Goal: Task Accomplishment & Management: Use online tool/utility

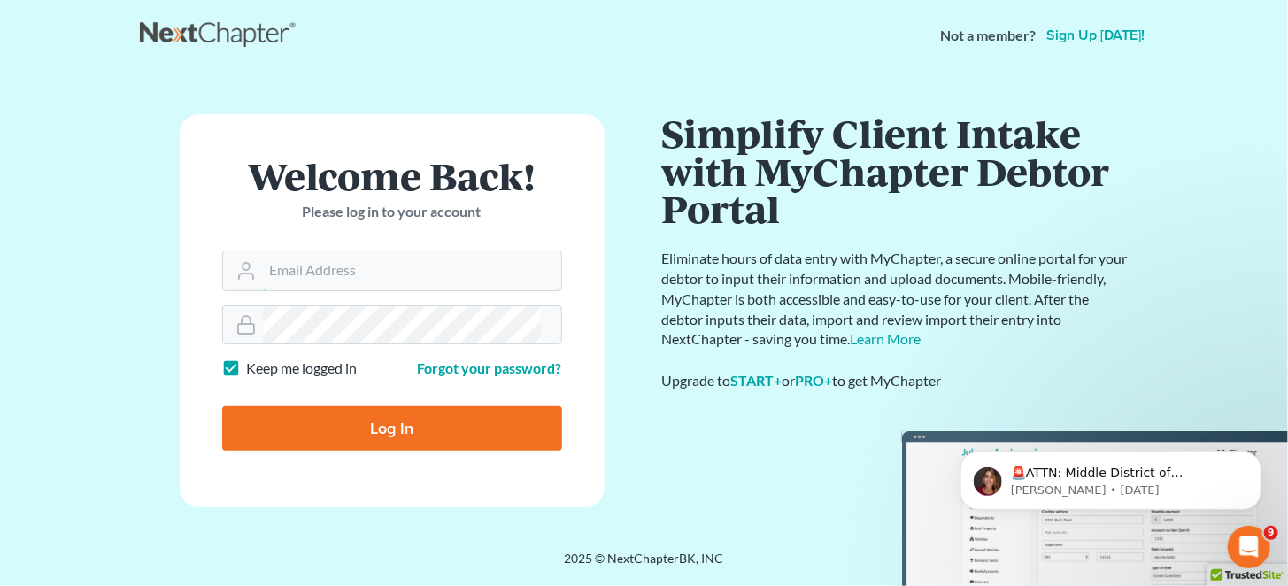
type input "[EMAIL_ADDRESS][DOMAIN_NAME]"
click at [390, 418] on input "Log In" at bounding box center [392, 428] width 340 height 44
type input "Thinking..."
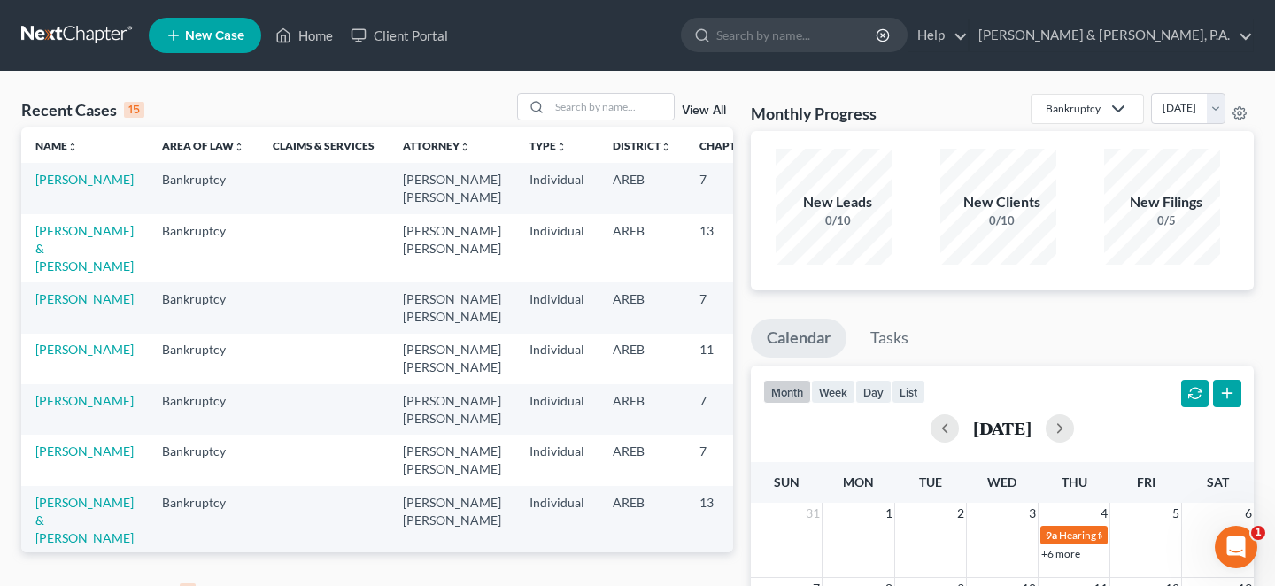
click at [698, 585] on link "View All" at bounding box center [704, 592] width 44 height 12
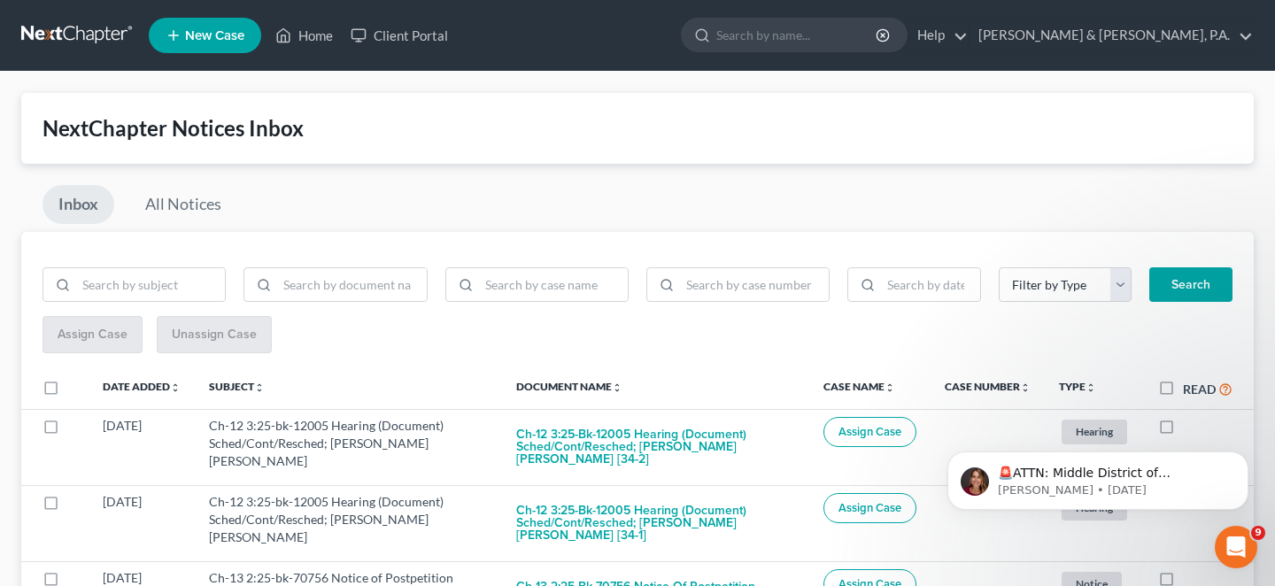
scroll to position [206, 0]
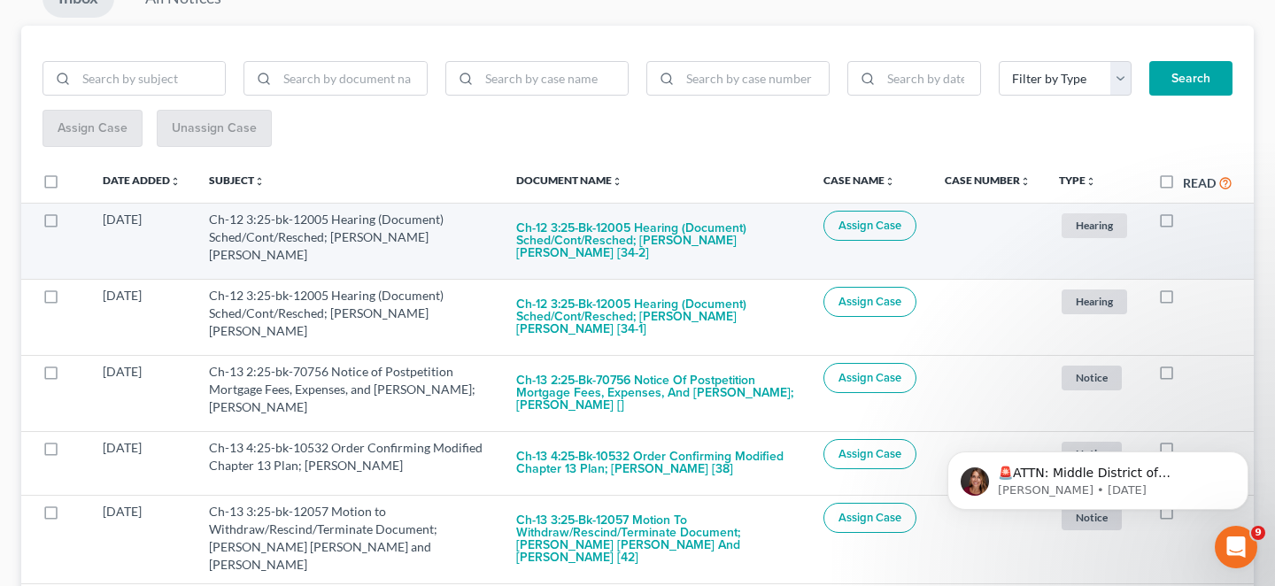
click at [1183, 224] on label at bounding box center [1183, 224] width 0 height 0
click at [1190, 211] on input "checkbox" at bounding box center [1196, 217] width 12 height 12
checkbox input "true"
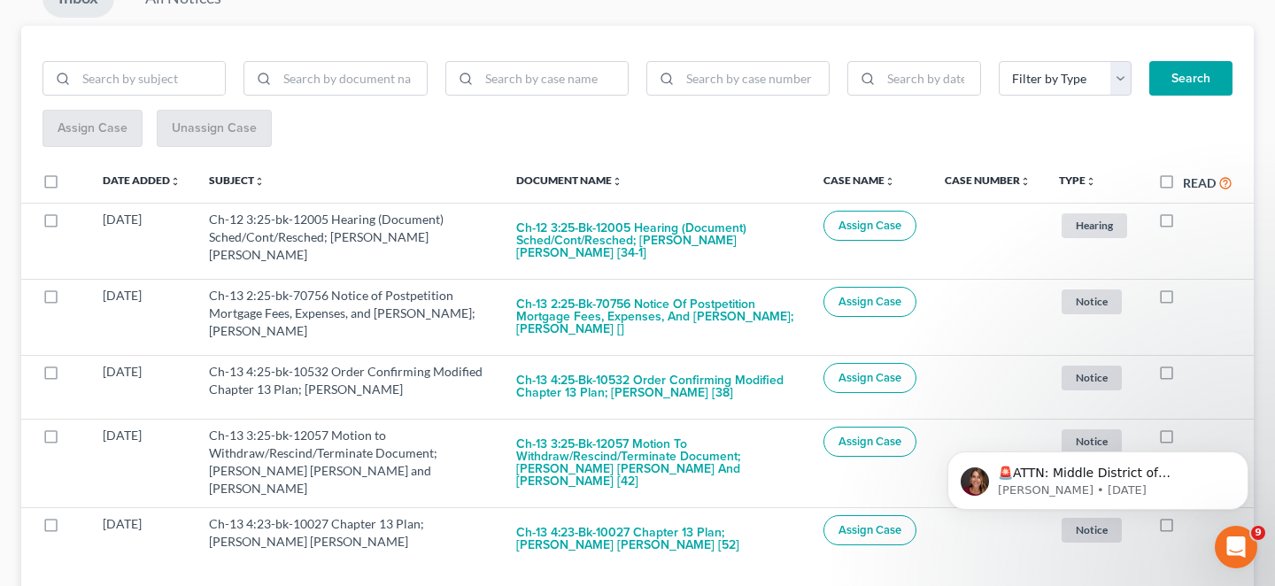
scroll to position [190, 0]
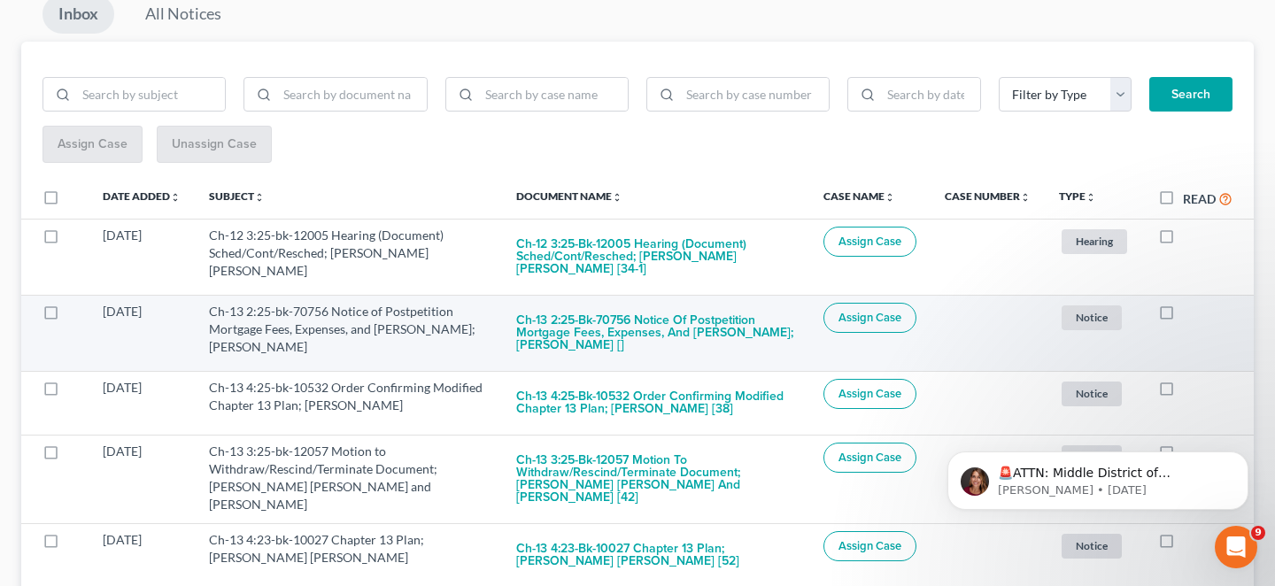
click at [1183, 316] on label at bounding box center [1183, 316] width 0 height 0
click at [1190, 303] on input "checkbox" at bounding box center [1196, 309] width 12 height 12
checkbox input "true"
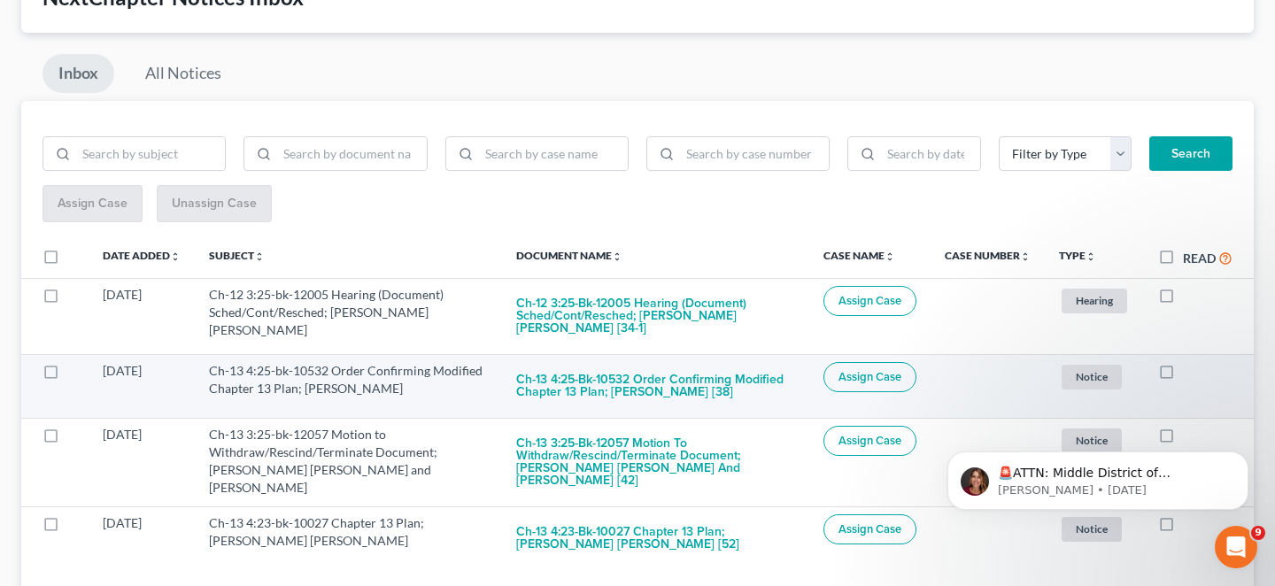
click at [1183, 375] on label at bounding box center [1183, 375] width 0 height 0
click at [1190, 362] on input "checkbox" at bounding box center [1196, 368] width 12 height 12
checkbox input "true"
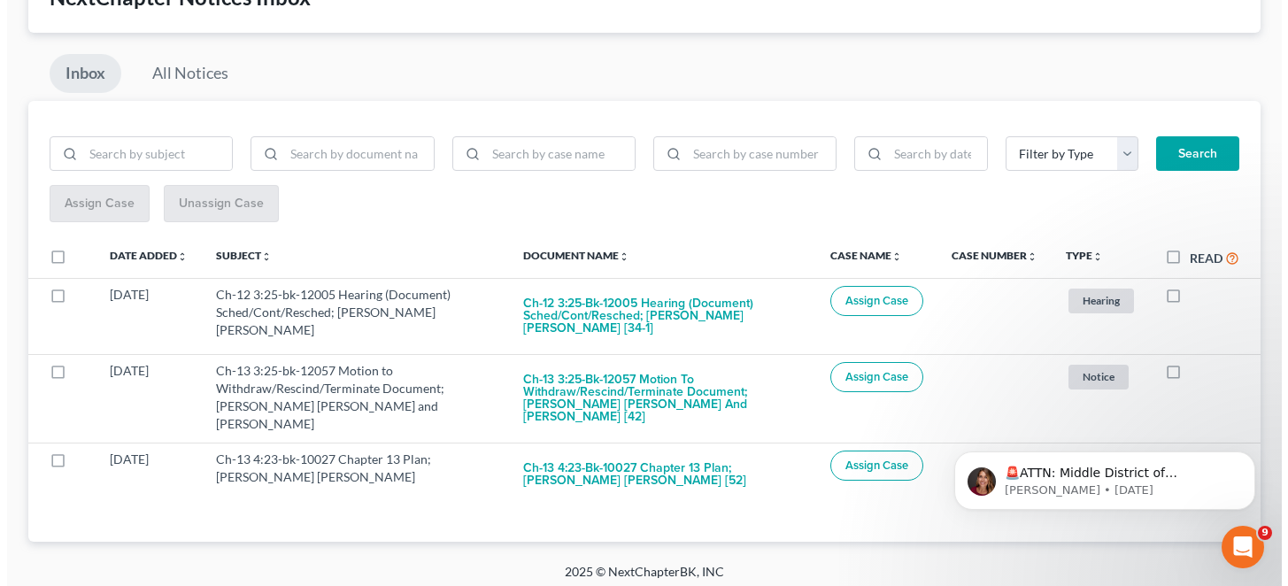
scroll to position [71, 0]
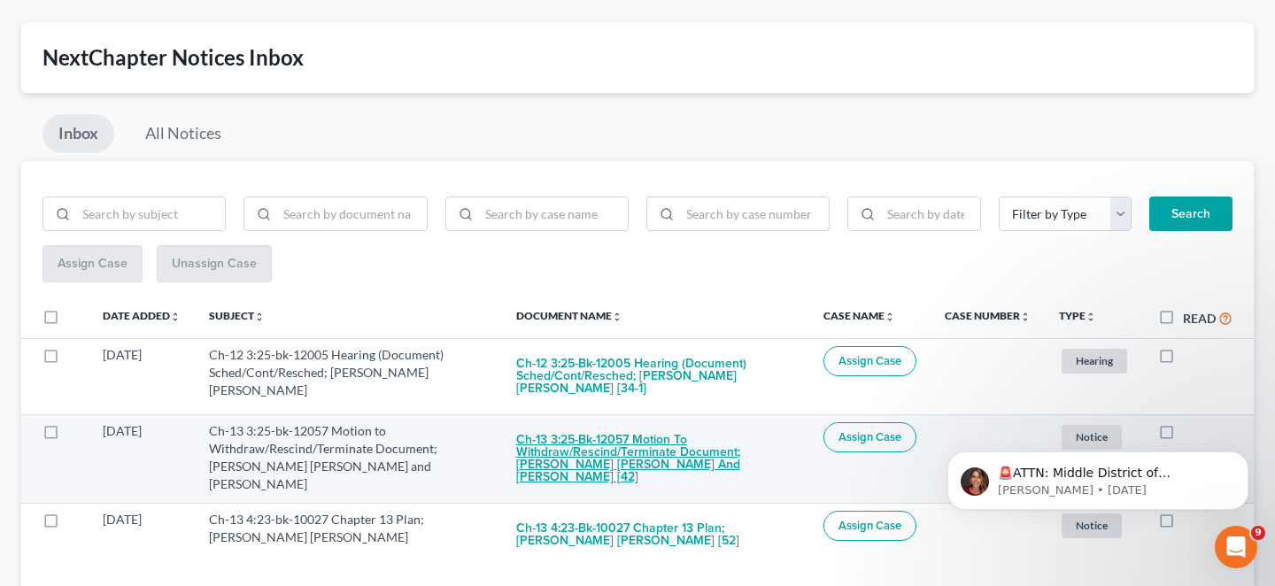
click at [635, 422] on button "Ch-13 3:25-bk-12057 Motion to Withdraw/Rescind/Terminate Document; [PERSON_NAME…" at bounding box center [655, 458] width 279 height 73
checkbox input "true"
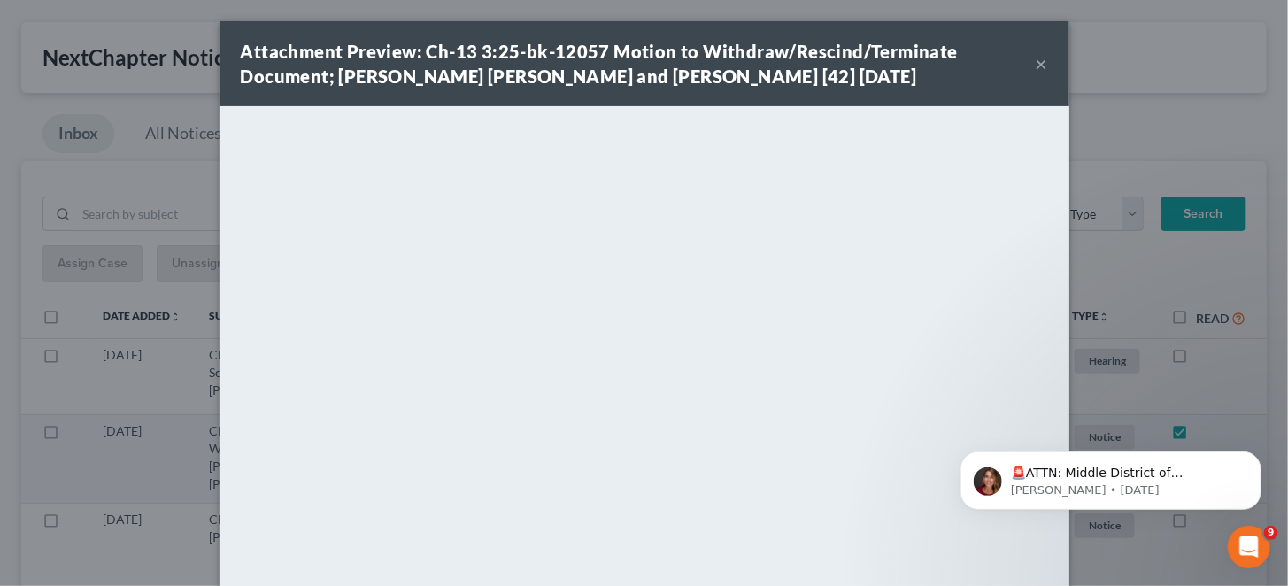
scroll to position [0, 0]
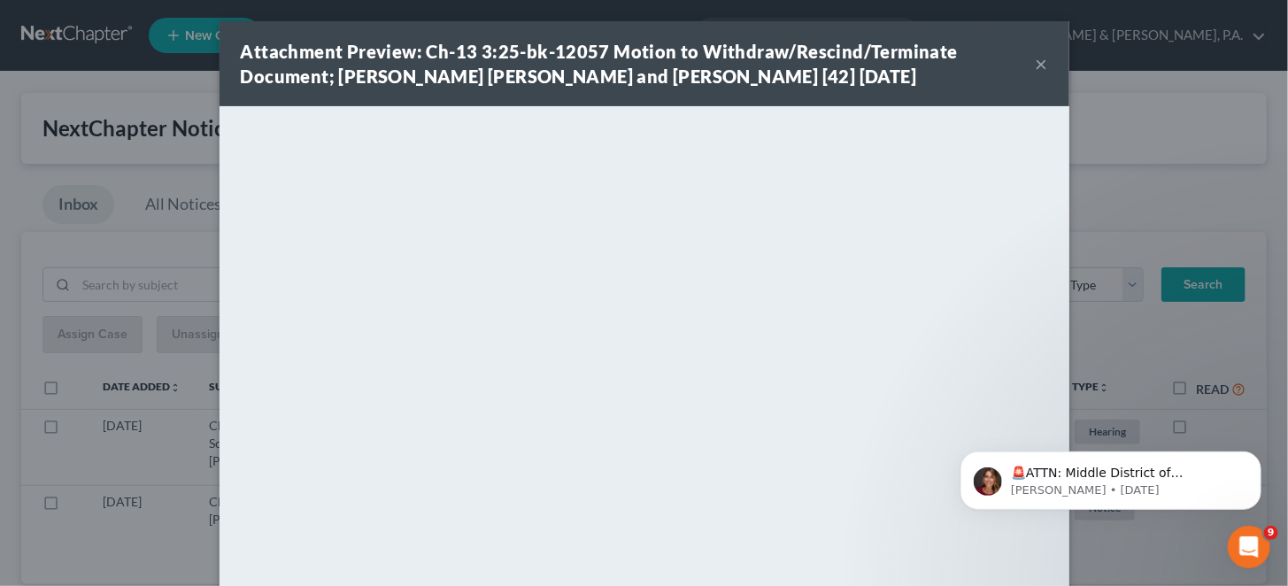
click at [1036, 60] on button "×" at bounding box center [1042, 63] width 12 height 21
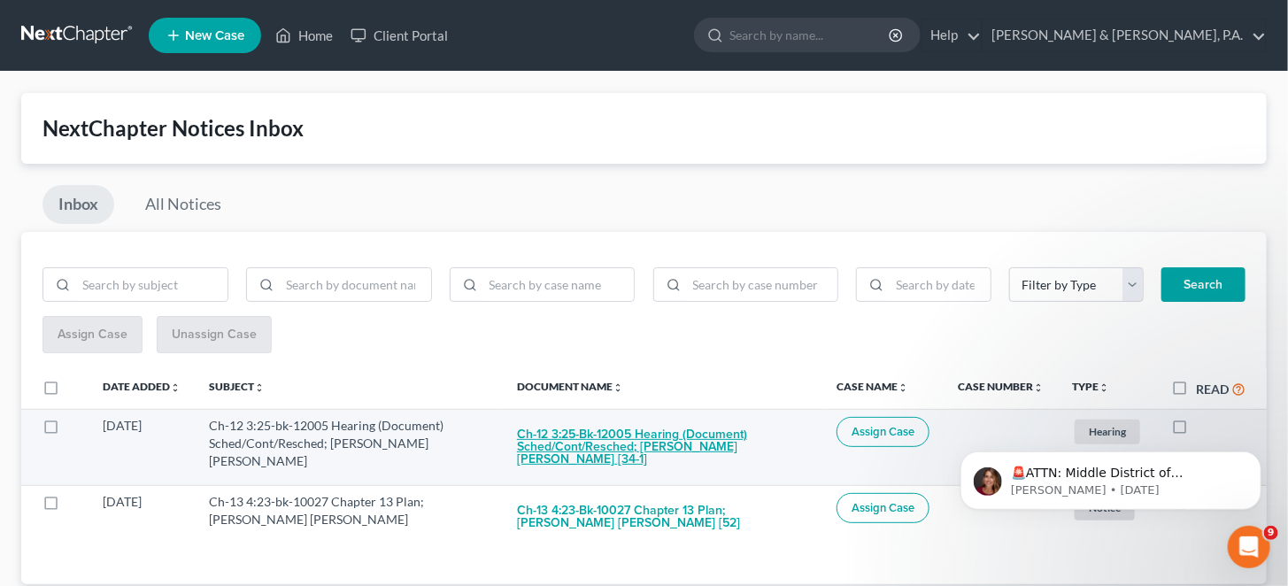
click at [571, 420] on button "Ch-12 3:25-bk-12005 Hearing (Document) Sched/Cont/Resched; [PERSON_NAME] [PERSO…" at bounding box center [662, 447] width 291 height 60
checkbox input "true"
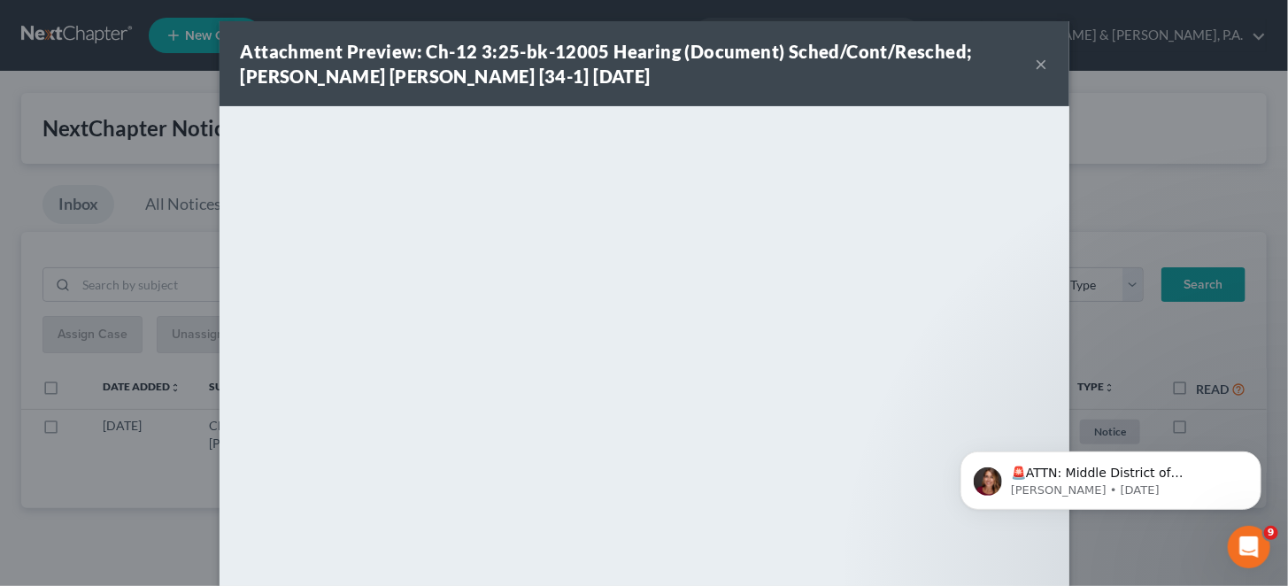
click at [1036, 58] on button "×" at bounding box center [1042, 63] width 12 height 21
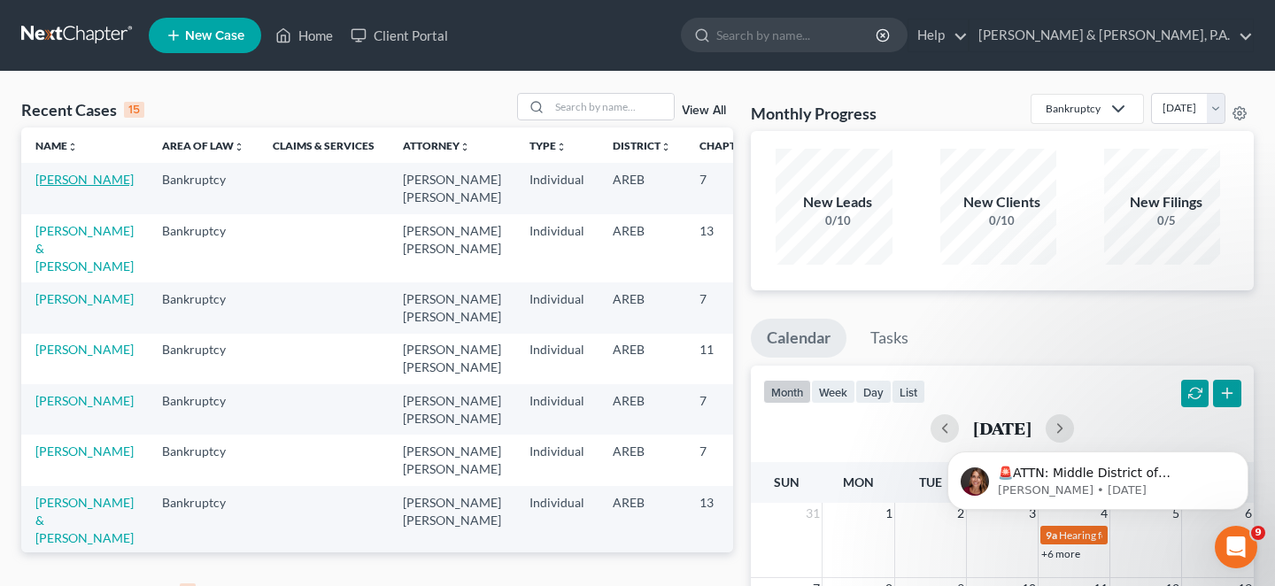
click at [61, 179] on link "[PERSON_NAME]" at bounding box center [84, 179] width 98 height 15
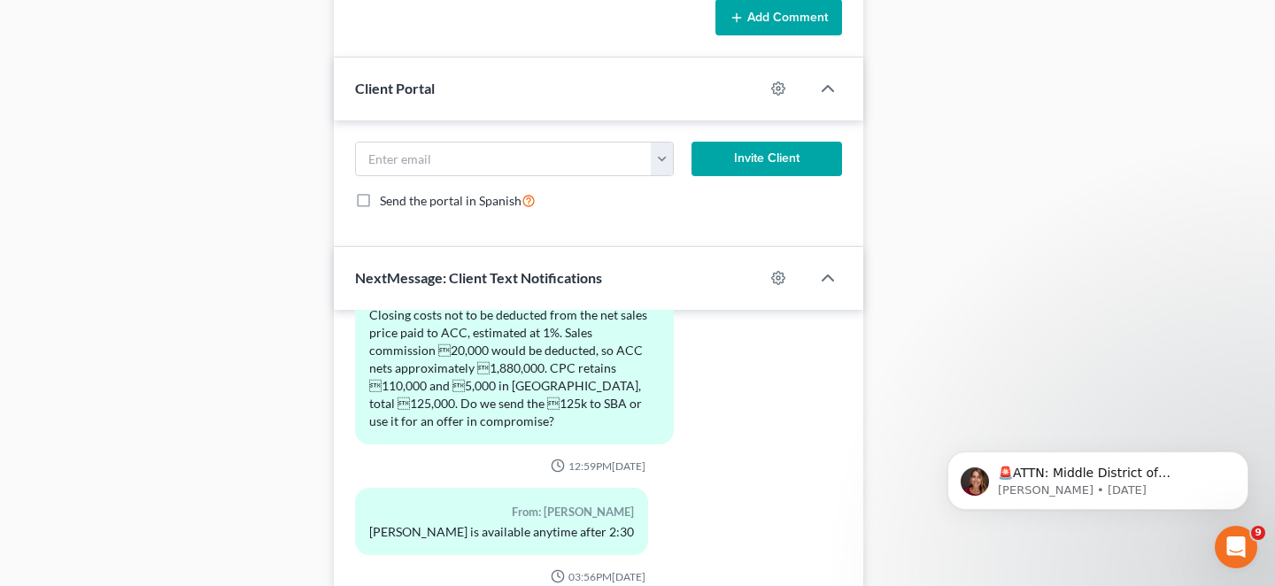
scroll to position [1195, 0]
